Goal: Task Accomplishment & Management: Manage account settings

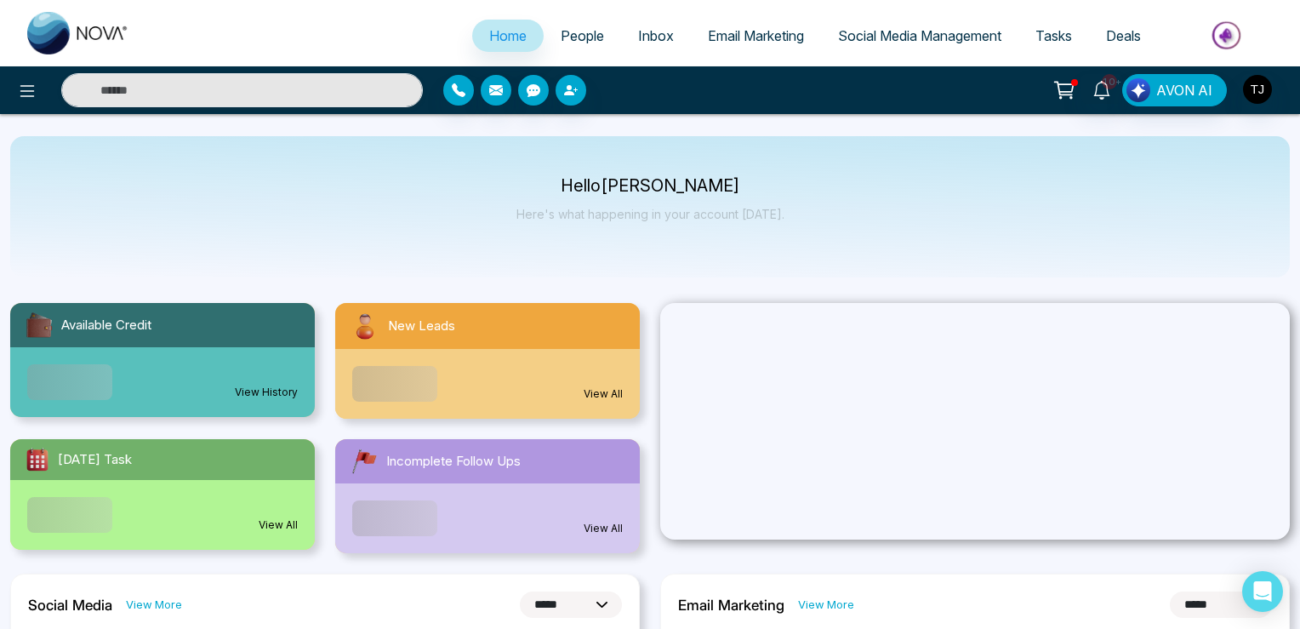
select select "*"
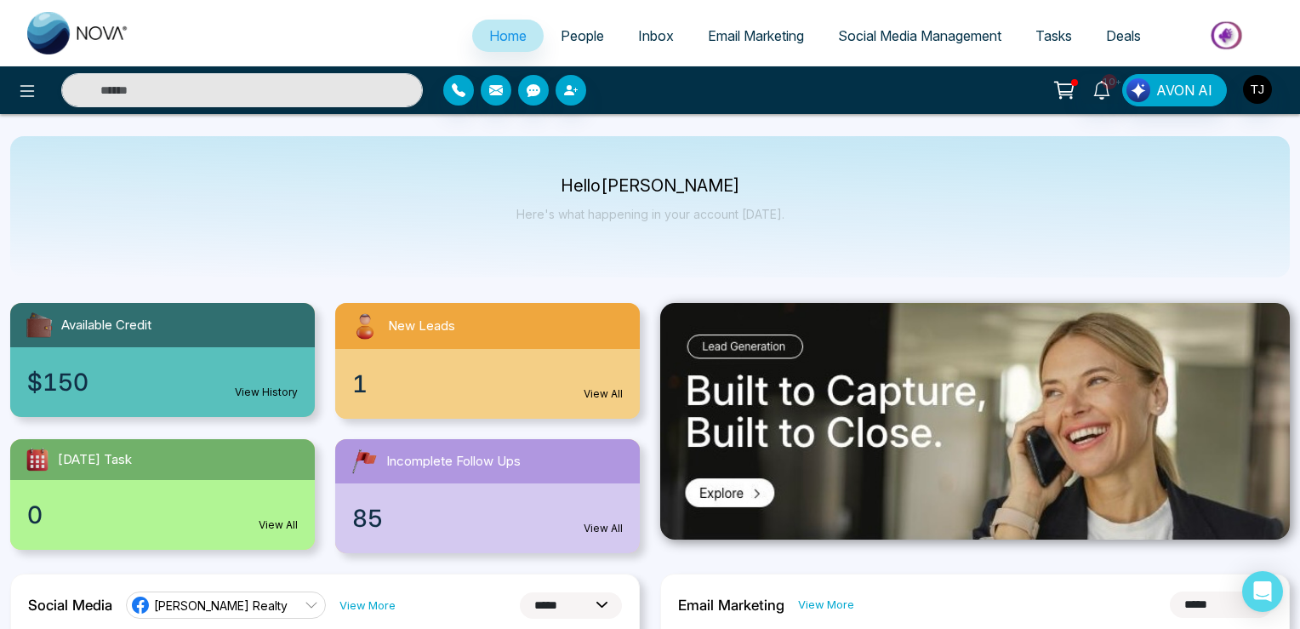
click at [1247, 107] on div "10+ AVON AI" at bounding box center [650, 90] width 1300 height 34
click at [1258, 93] on img "button" at bounding box center [1257, 89] width 29 height 29
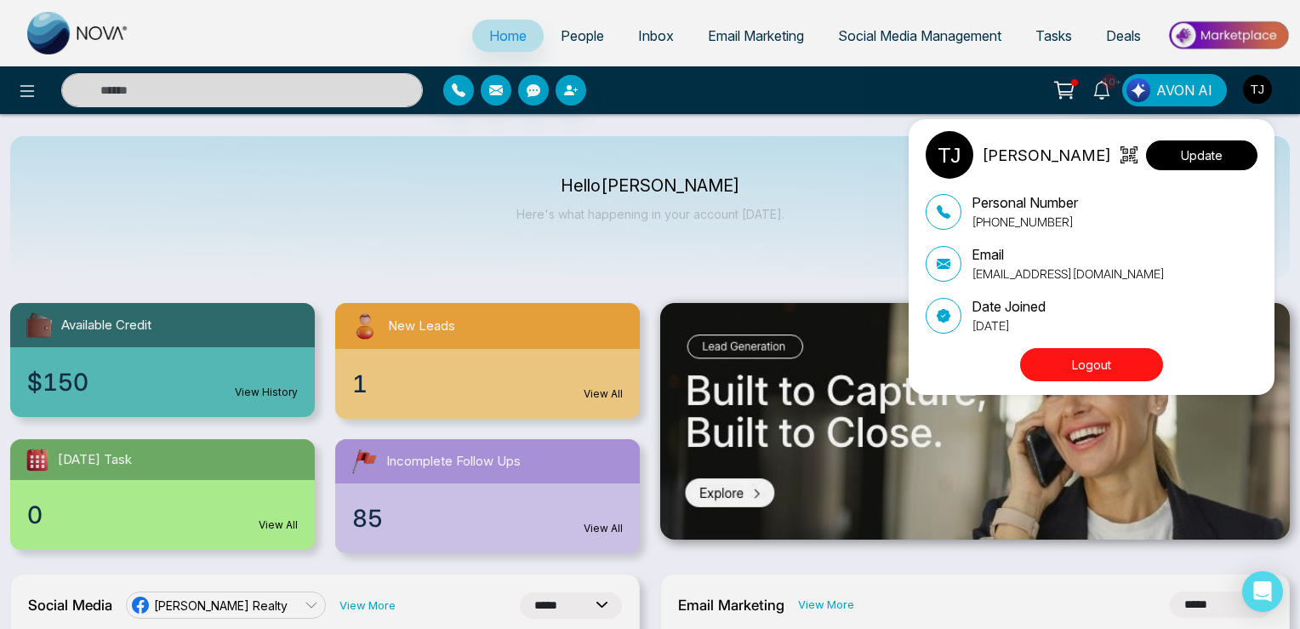
click at [1221, 161] on button "Update" at bounding box center [1201, 155] width 111 height 30
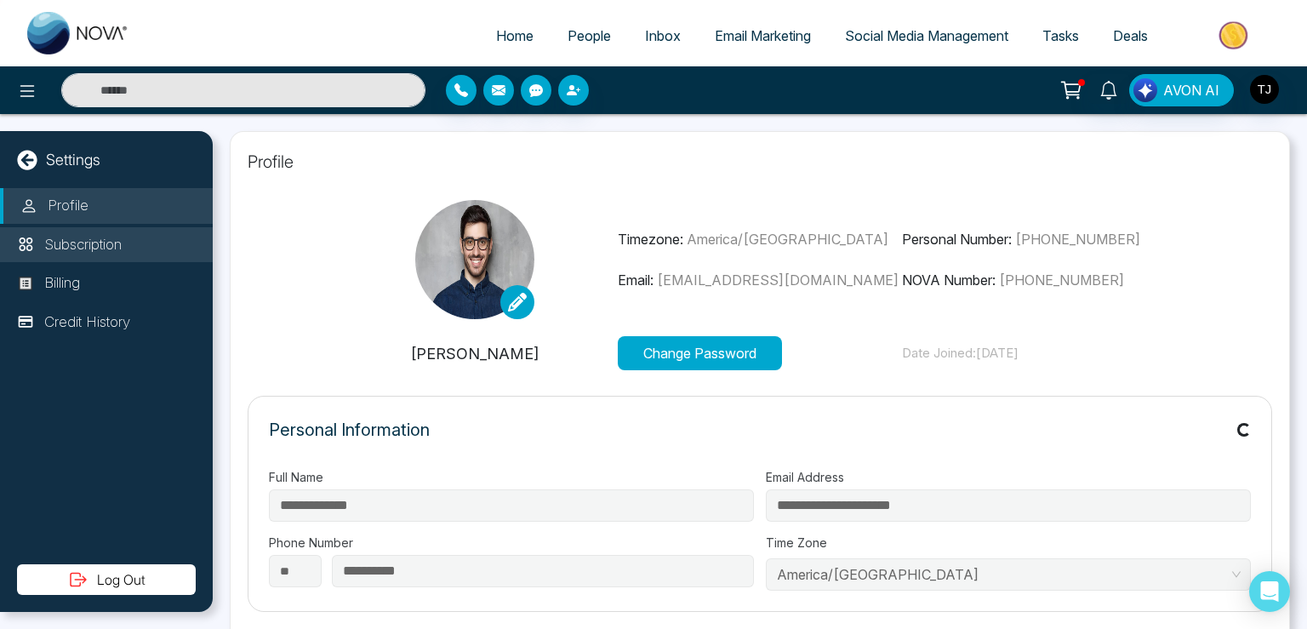
click at [113, 246] on p "Subscription" at bounding box center [82, 245] width 77 height 22
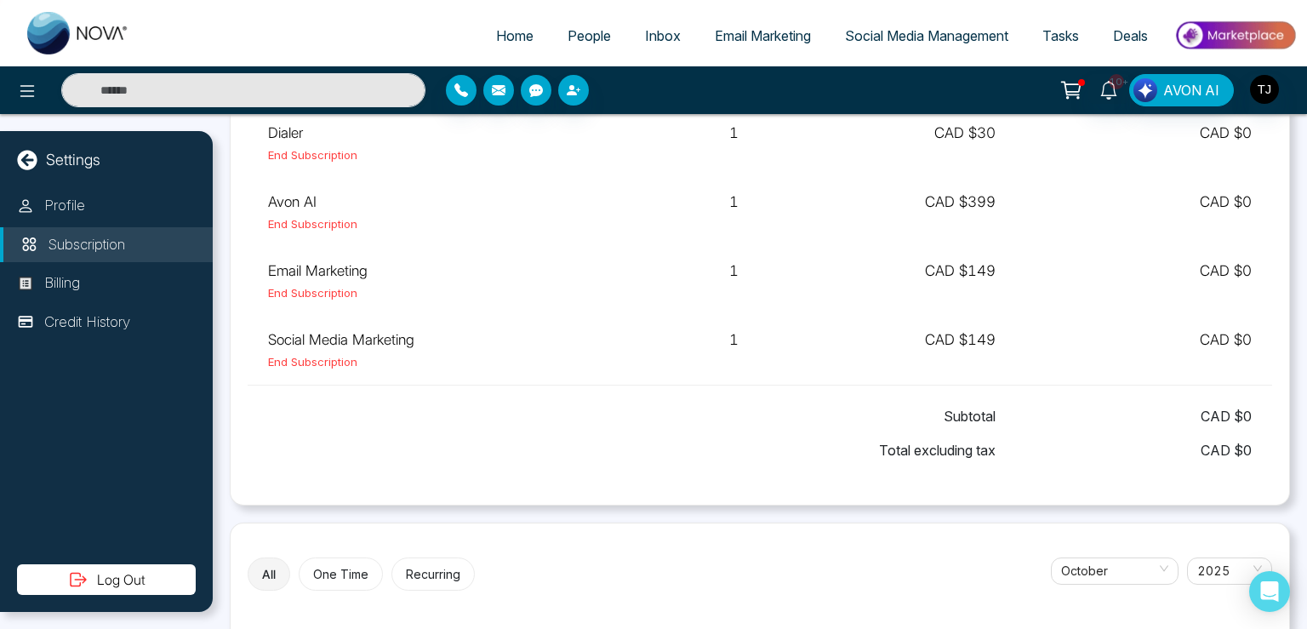
scroll to position [469, 0]
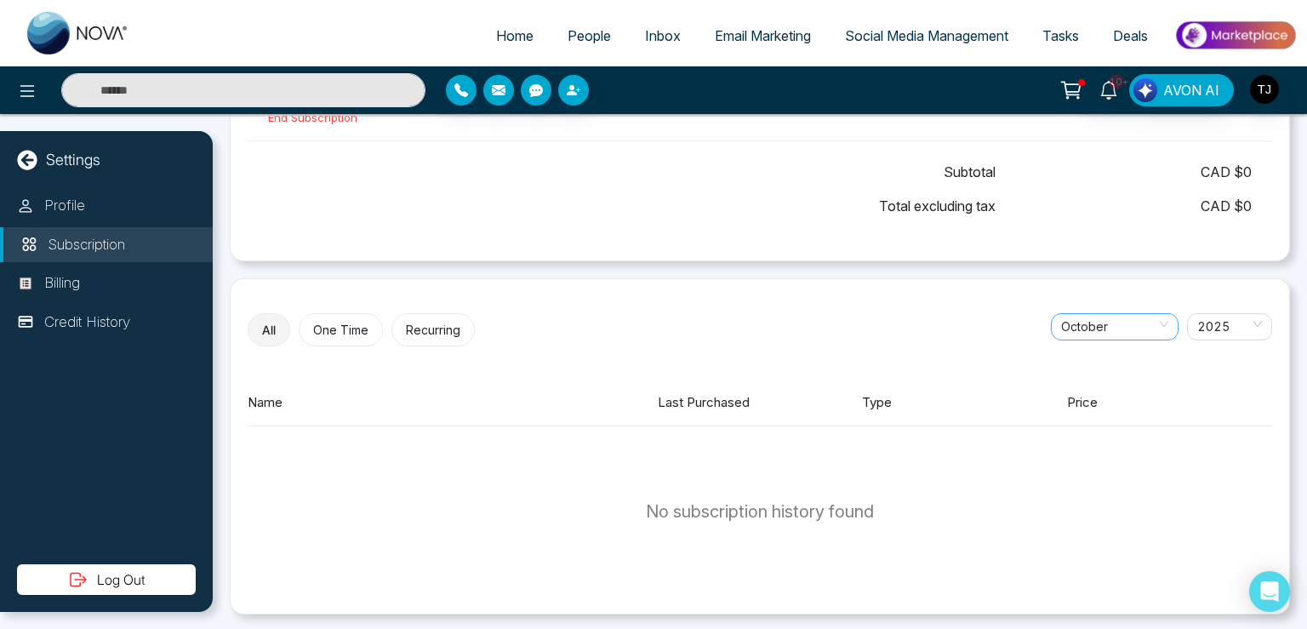
click at [1114, 322] on span "October" at bounding box center [1114, 327] width 107 height 26
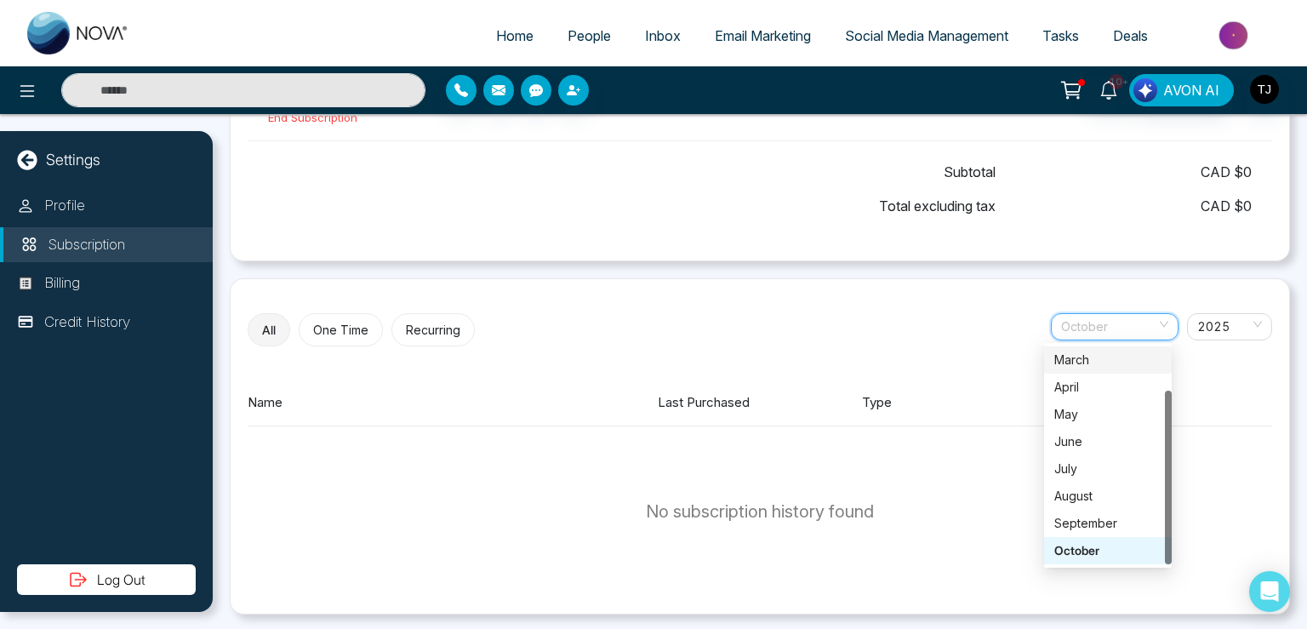
scroll to position [54, 0]
click at [1084, 528] on div "September" at bounding box center [1107, 523] width 107 height 19
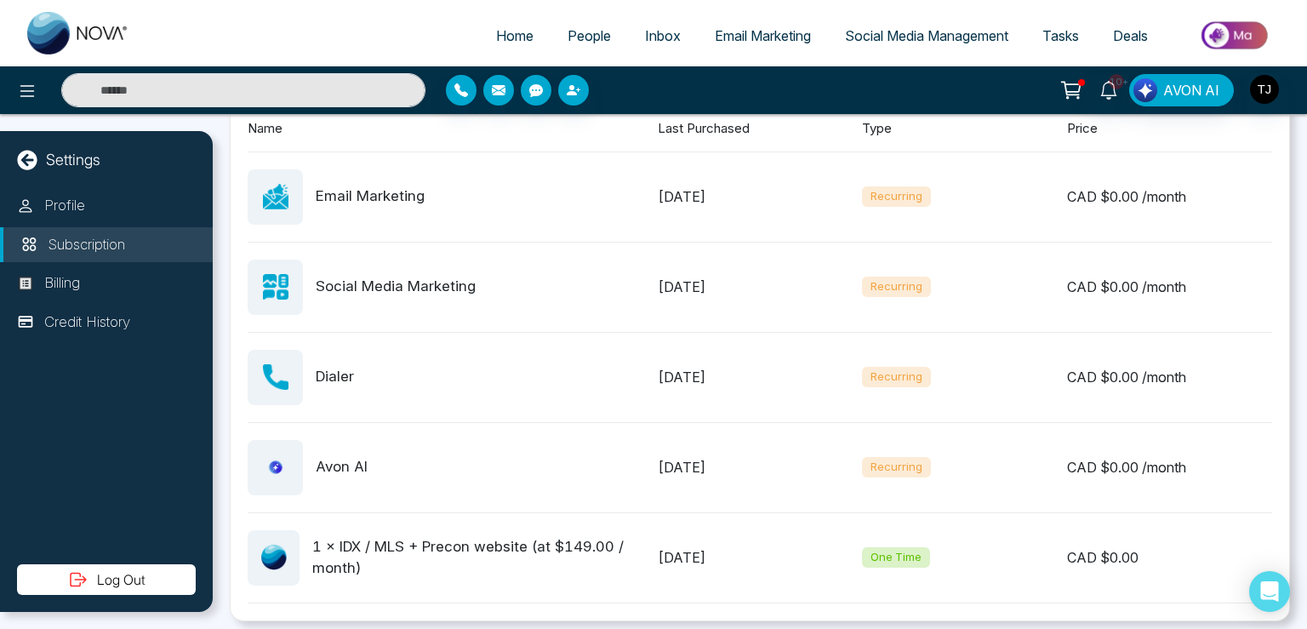
scroll to position [749, 0]
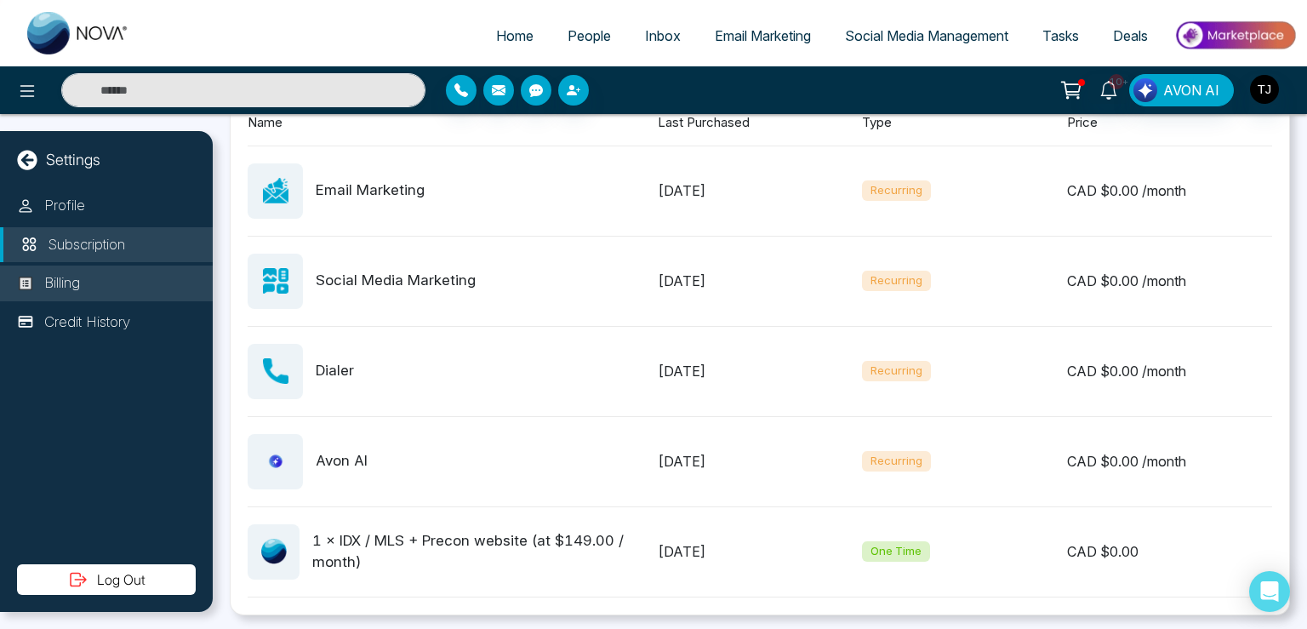
click at [77, 272] on p "Billing" at bounding box center [62, 283] width 36 height 22
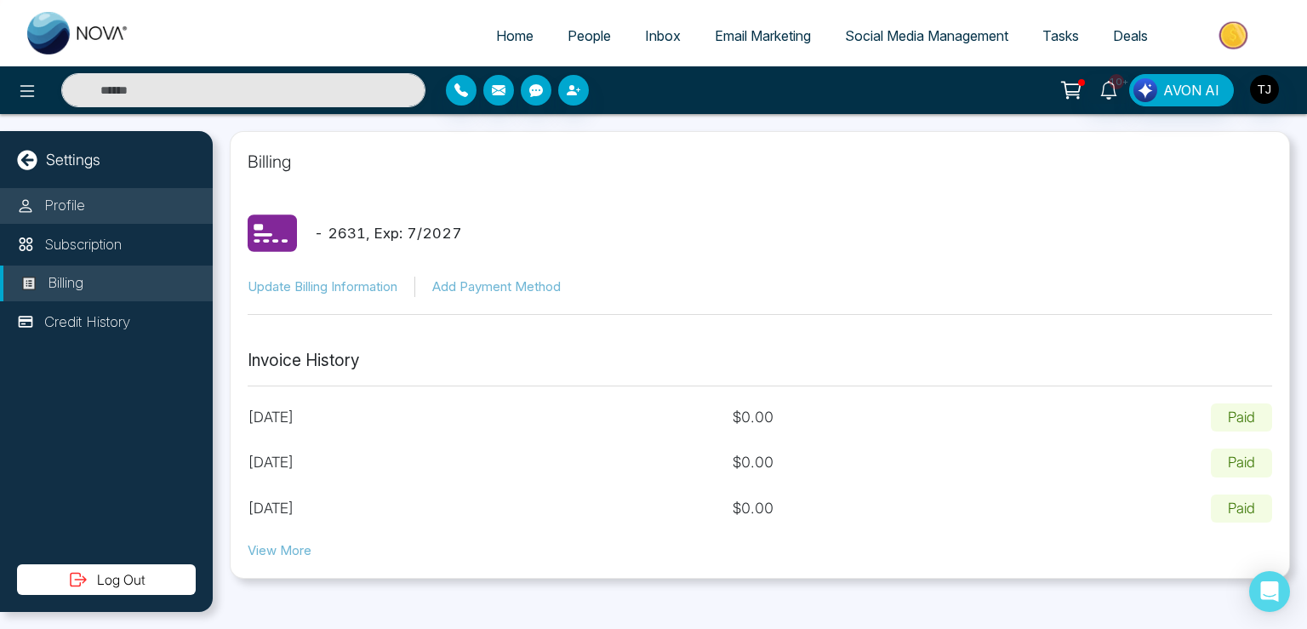
click at [77, 218] on li "Profile" at bounding box center [106, 206] width 213 height 36
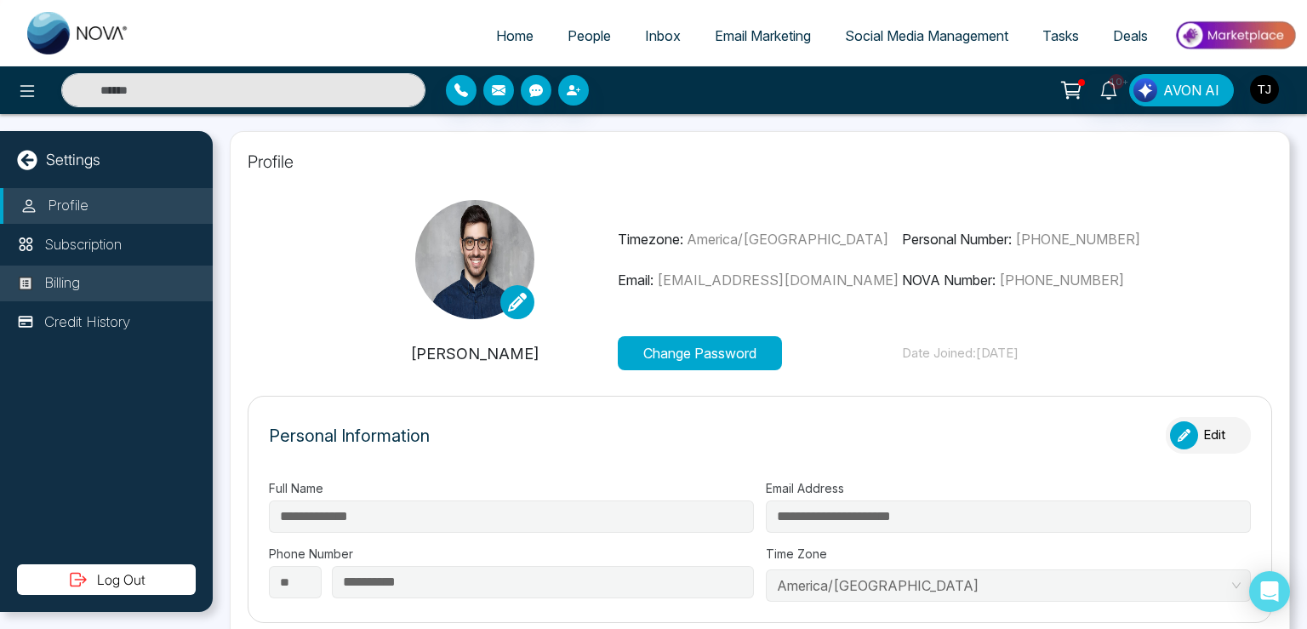
click at [79, 274] on p "Billing" at bounding box center [62, 283] width 36 height 22
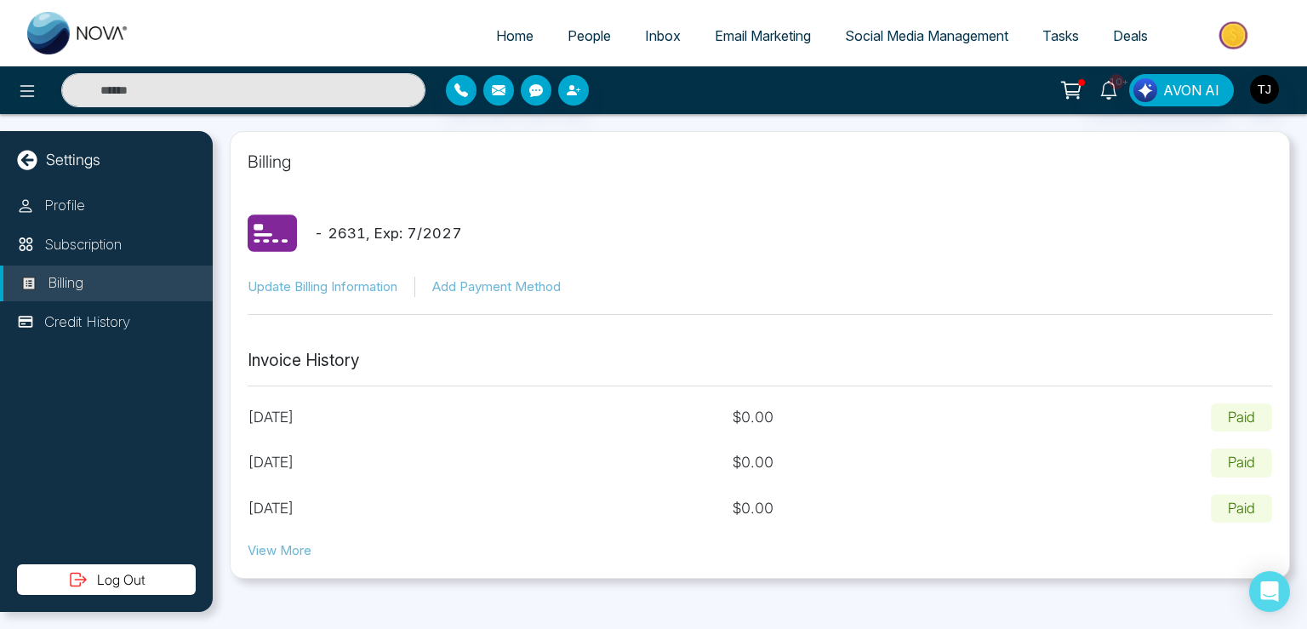
click at [294, 410] on p "[DATE]" at bounding box center [271, 418] width 47 height 22
click at [280, 564] on div "Billing - 2631 , Exp: 7 / 2027 Update Billing Information Add Payment Method In…" at bounding box center [760, 355] width 1060 height 448
click at [286, 549] on button "View More" at bounding box center [280, 551] width 64 height 20
